Goal: Task Accomplishment & Management: Manage account settings

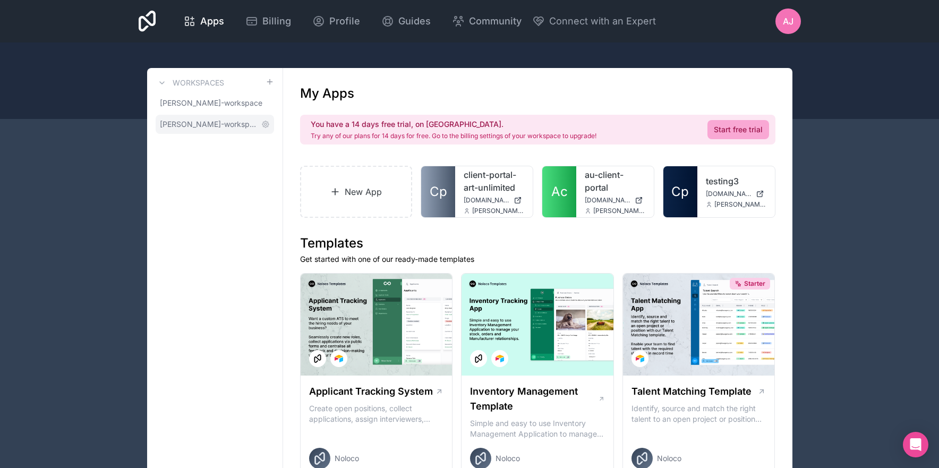
click at [194, 123] on span "[PERSON_NAME]-workspace" at bounding box center [208, 124] width 97 height 11
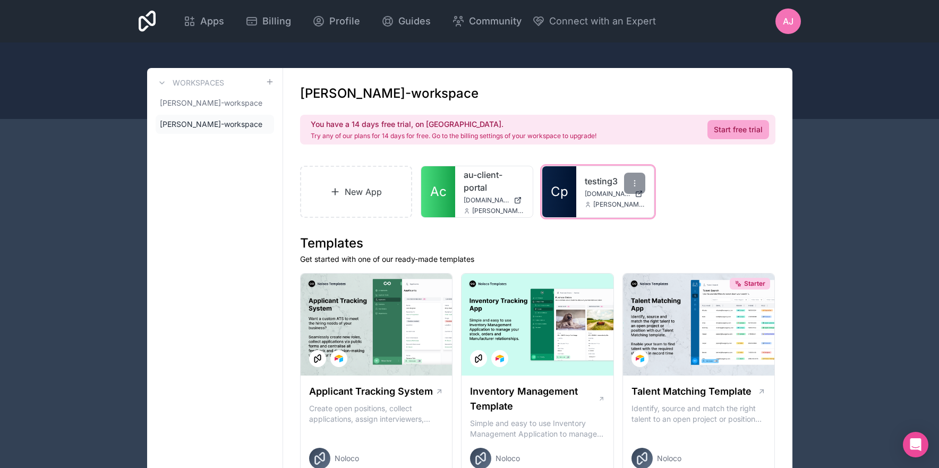
click at [562, 193] on span "Cp" at bounding box center [560, 191] width 18 height 17
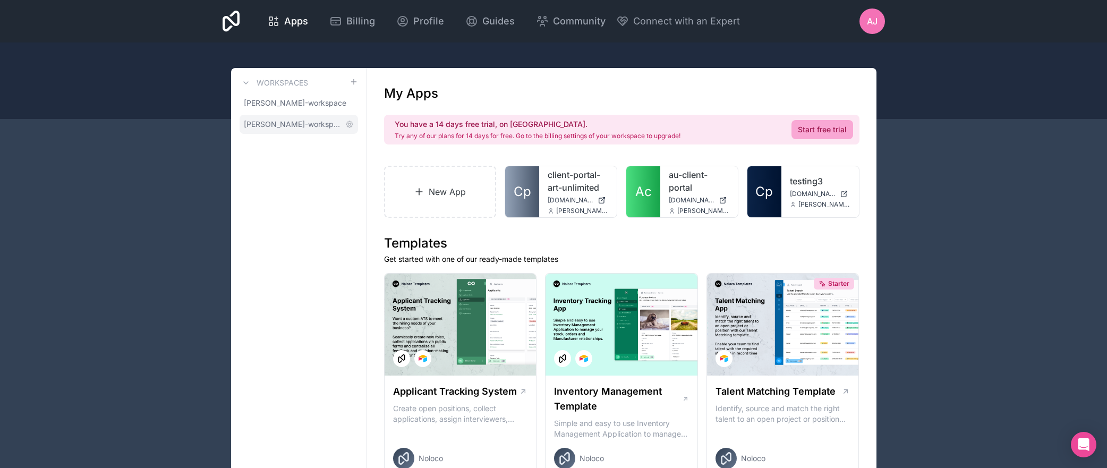
click at [295, 125] on span "[PERSON_NAME]-workspace" at bounding box center [292, 124] width 97 height 11
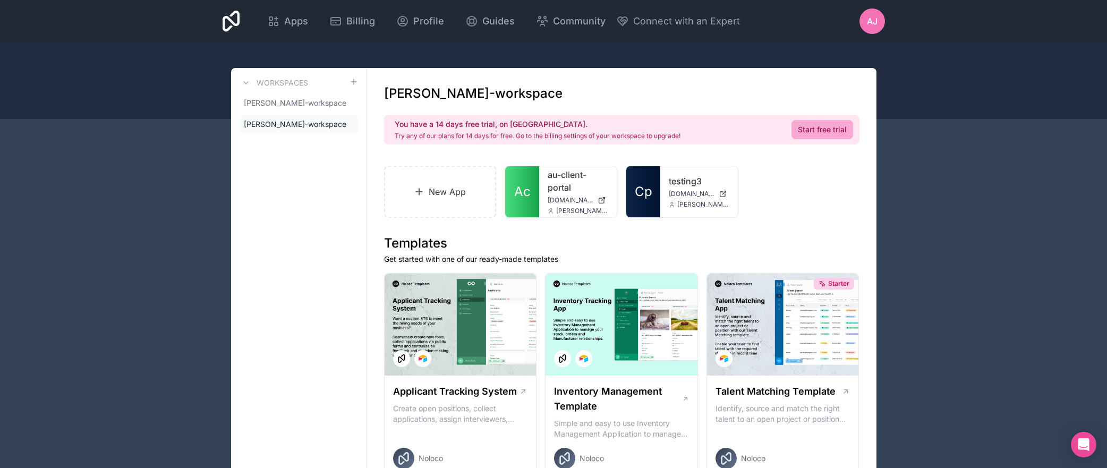
click at [36, 38] on div "Apps Billing Profile Guides Community Connect with an Expert AJ Billing Profile…" at bounding box center [553, 21] width 1107 height 43
click at [719, 183] on icon at bounding box center [719, 183] width 9 height 9
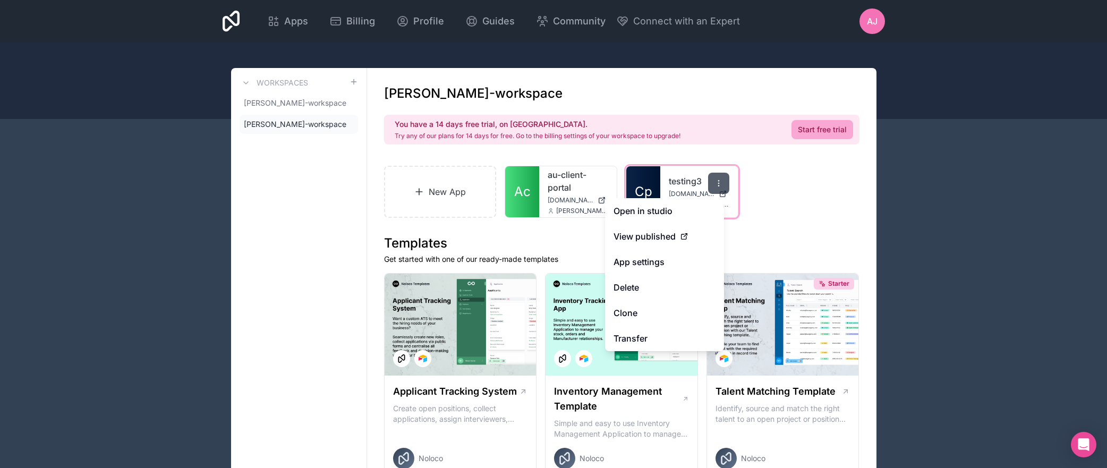
click at [719, 183] on icon at bounding box center [719, 183] width 9 height 9
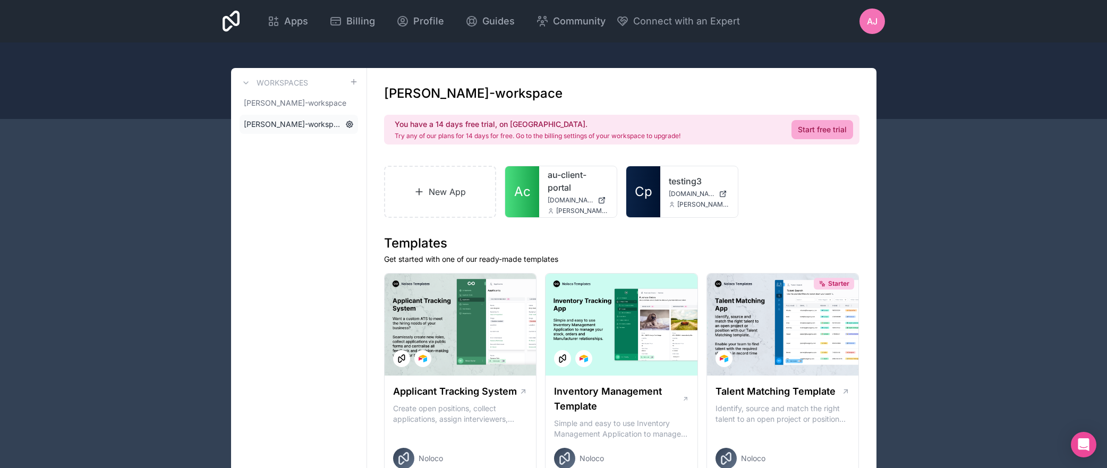
click at [348, 126] on icon at bounding box center [349, 124] width 6 height 6
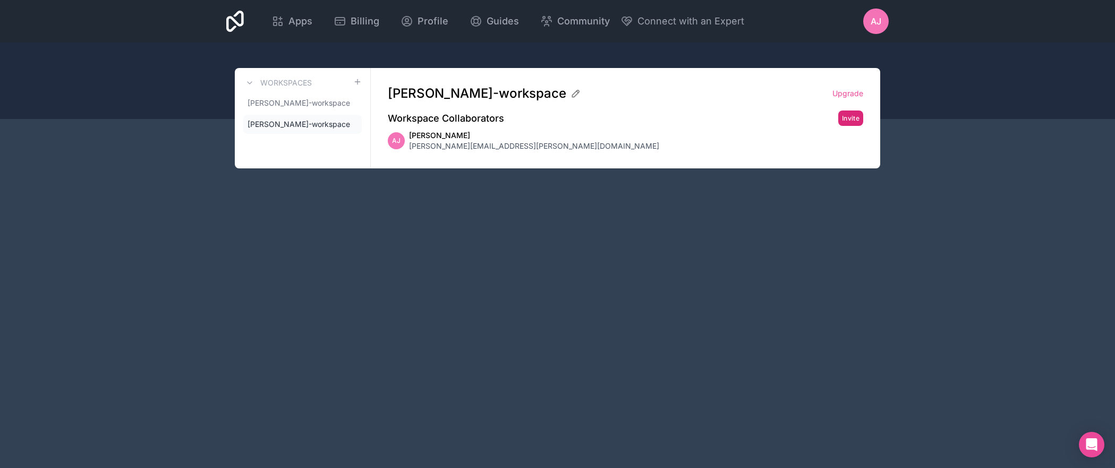
click at [856, 116] on button "Invite" at bounding box center [850, 118] width 25 height 15
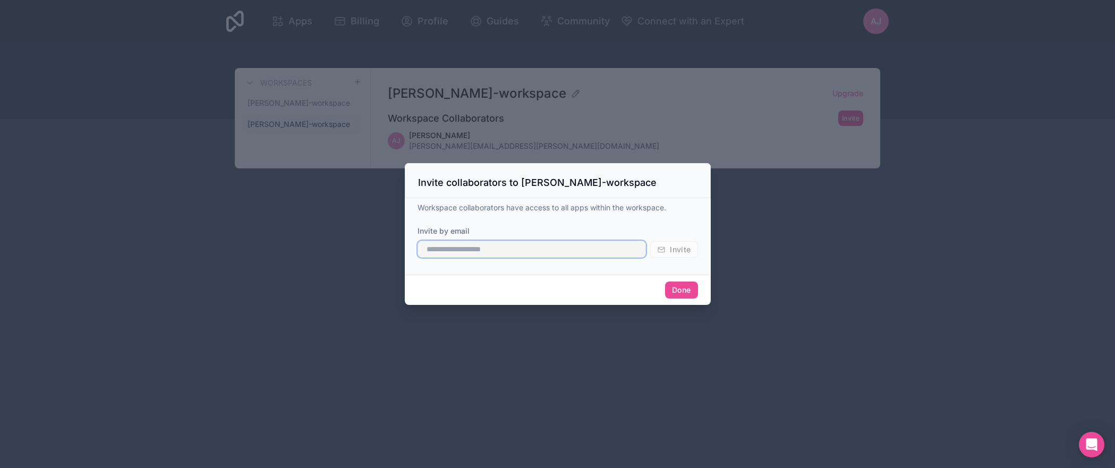
click at [489, 248] on input "text" at bounding box center [532, 249] width 229 height 17
type input "**********"
click at [682, 248] on span "Invite" at bounding box center [680, 250] width 21 height 10
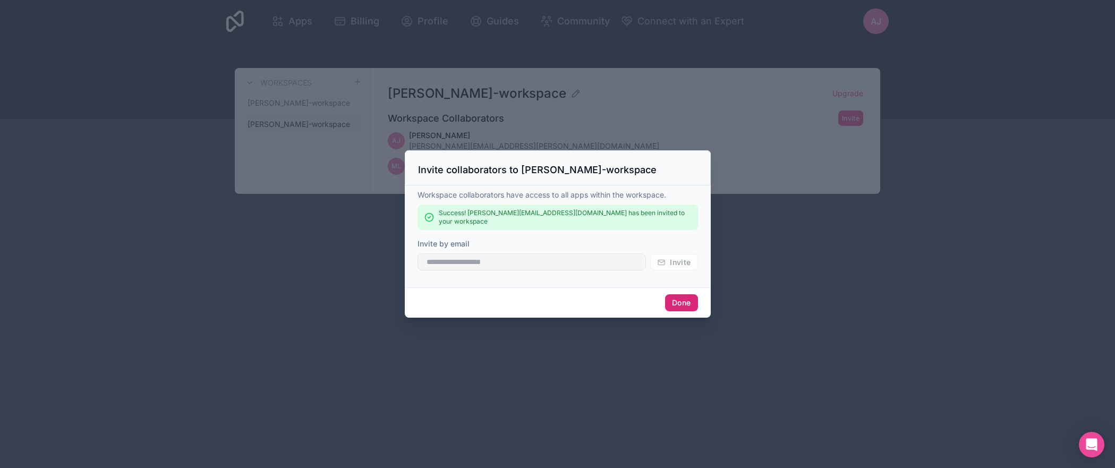
click at [683, 300] on button "Done" at bounding box center [681, 302] width 32 height 17
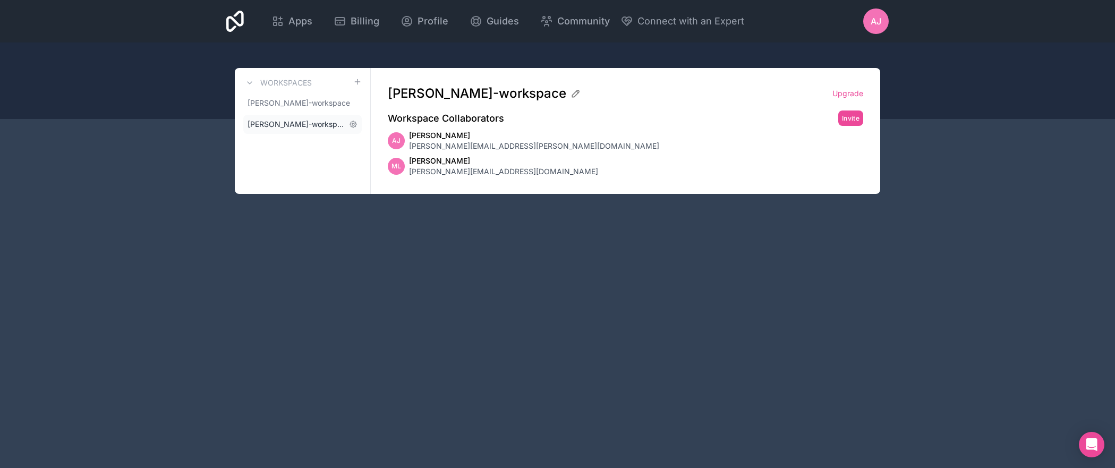
click at [292, 125] on span "[PERSON_NAME]-workspace" at bounding box center [296, 124] width 97 height 11
click at [292, 107] on span "[PERSON_NAME]-workspace" at bounding box center [296, 103] width 97 height 11
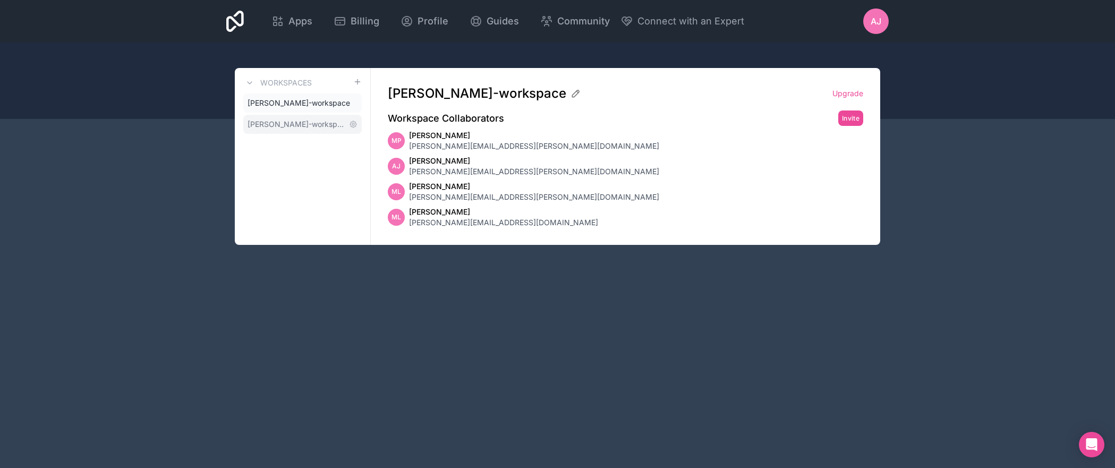
click at [291, 123] on span "[PERSON_NAME]-workspace" at bounding box center [296, 124] width 97 height 11
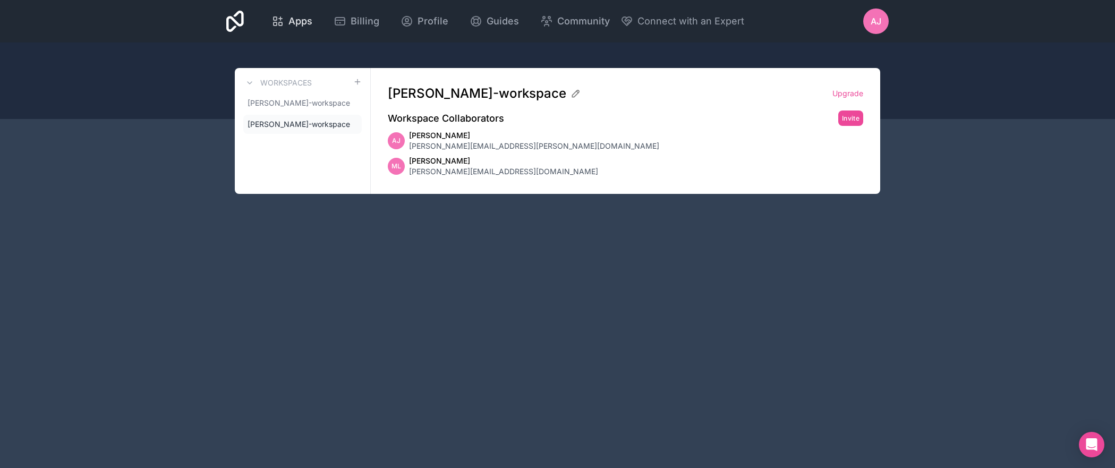
click at [300, 23] on span "Apps" at bounding box center [301, 21] width 24 height 15
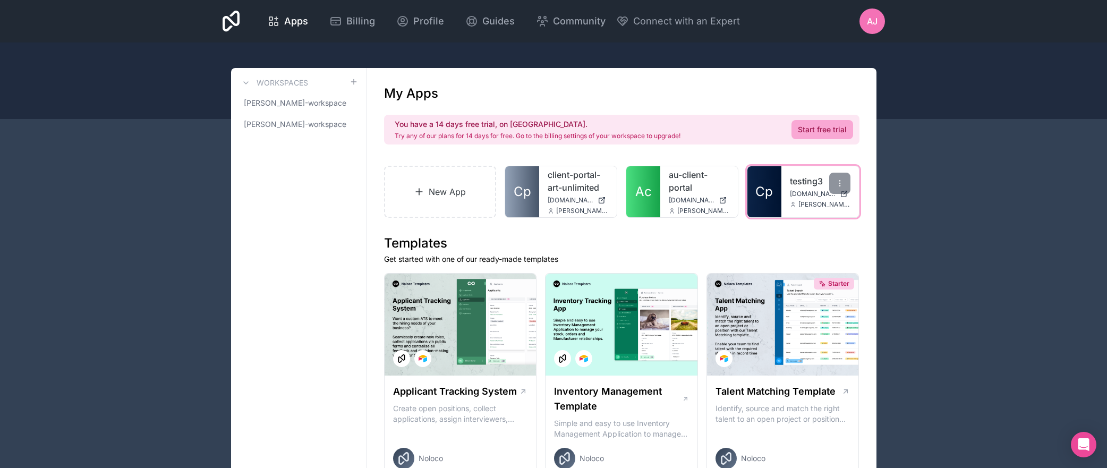
click at [764, 197] on span "Cp" at bounding box center [765, 191] width 18 height 17
